Goal: Task Accomplishment & Management: Manage account settings

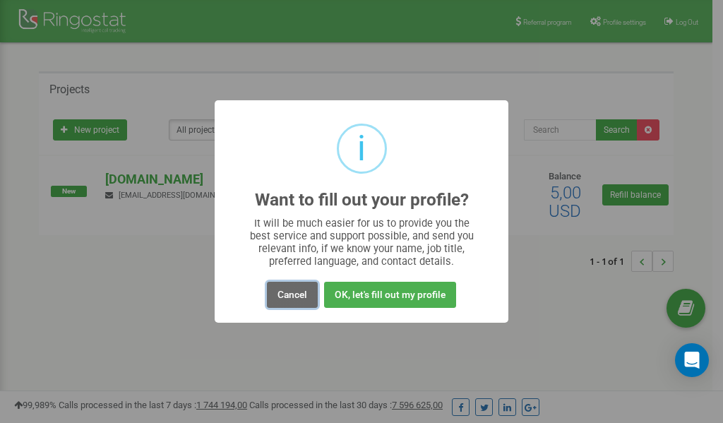
click at [289, 298] on button "Cancel" at bounding box center [292, 295] width 51 height 26
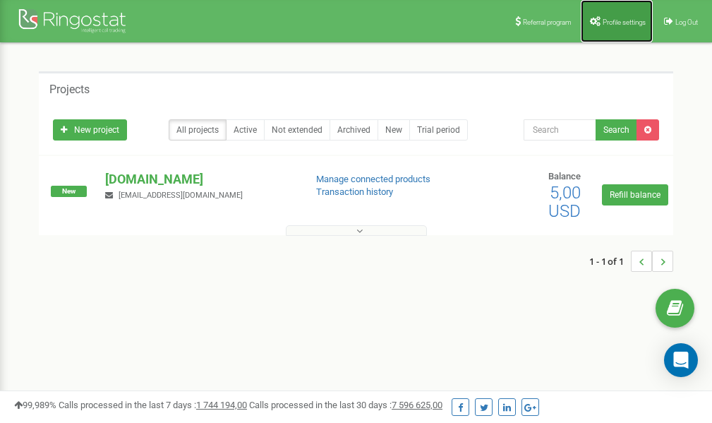
click at [603, 18] on span "Profile settings" at bounding box center [624, 22] width 43 height 8
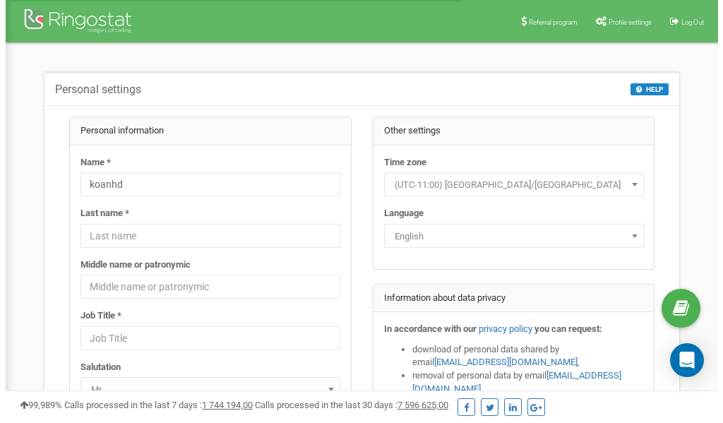
scroll to position [71, 0]
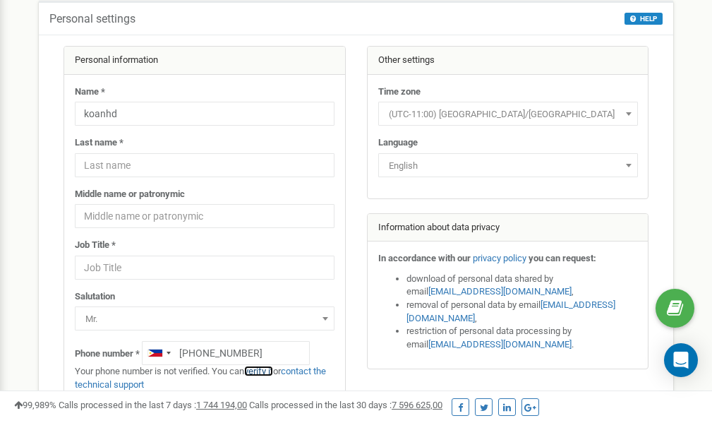
click at [263, 372] on link "verify it" at bounding box center [258, 371] width 29 height 11
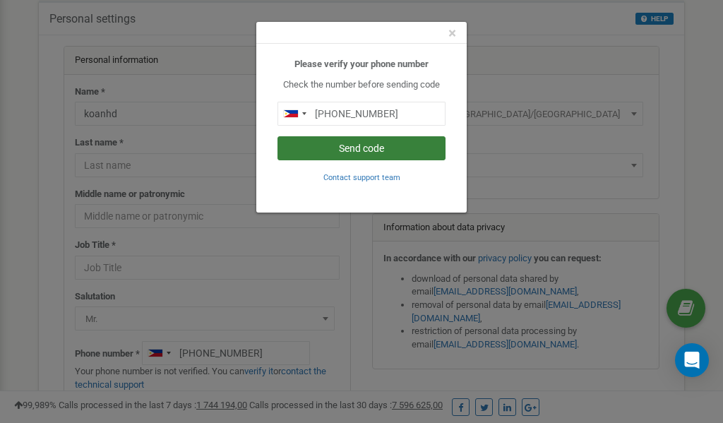
click at [326, 148] on button "Send code" at bounding box center [361, 148] width 168 height 24
